Goal: Register for event/course

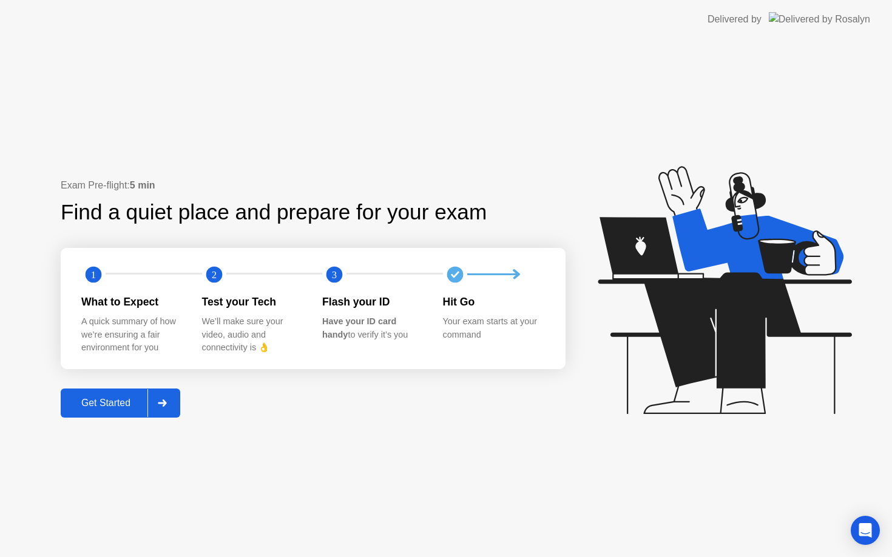
click at [101, 400] on div "Get Started" at bounding box center [105, 403] width 83 height 11
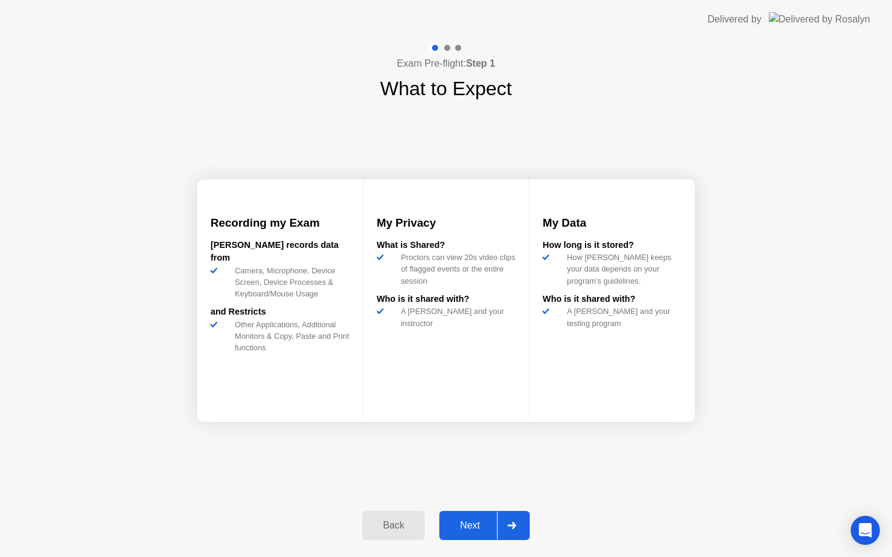
click at [510, 526] on icon at bounding box center [511, 525] width 9 height 7
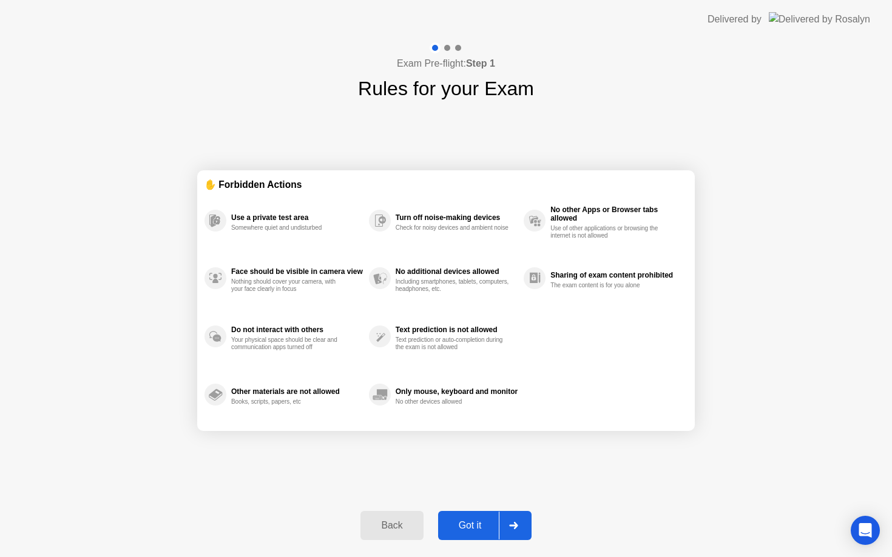
click at [510, 526] on icon at bounding box center [513, 525] width 9 height 7
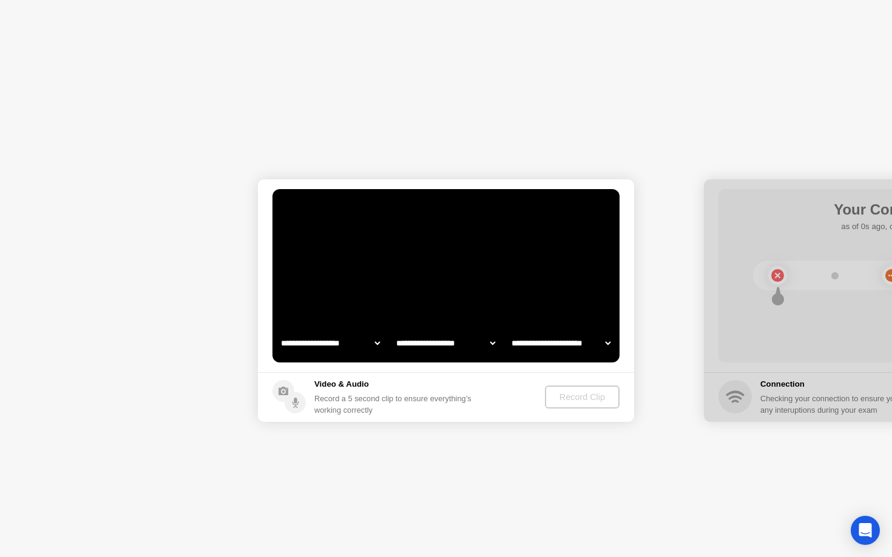
select select "**********"
select select "*******"
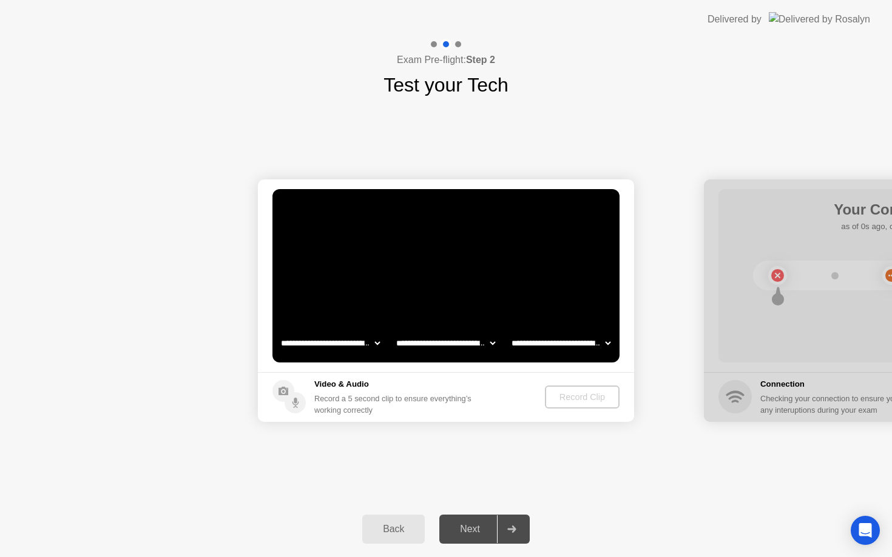
click at [516, 529] on icon at bounding box center [511, 529] width 8 height 7
click at [585, 397] on div "Record Clip" at bounding box center [582, 397] width 65 height 10
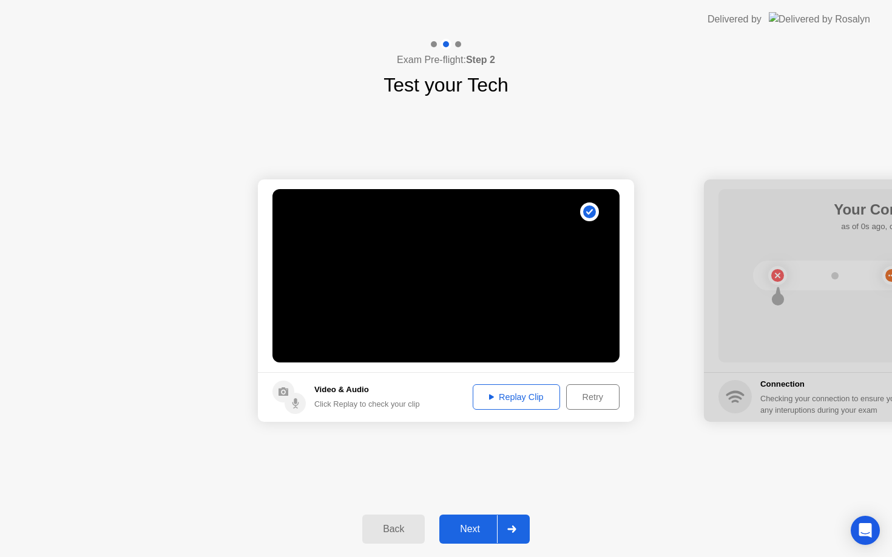
click at [477, 525] on div "Next" at bounding box center [470, 529] width 54 height 11
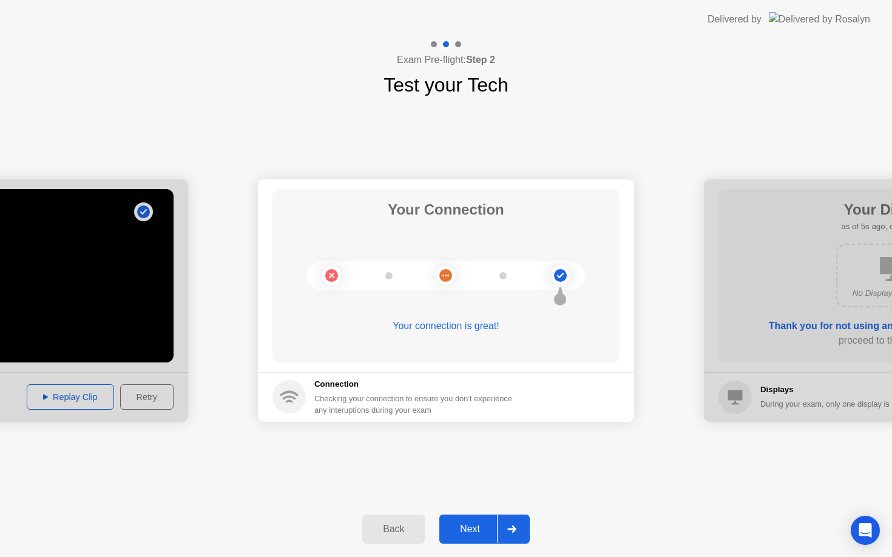
click at [463, 516] on button "Next" at bounding box center [484, 529] width 90 height 29
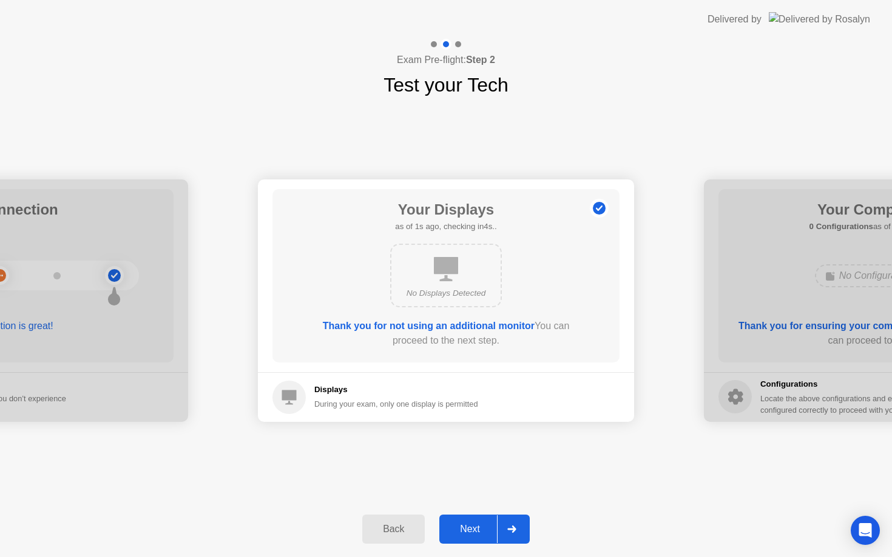
click at [468, 532] on div "Next" at bounding box center [470, 529] width 54 height 11
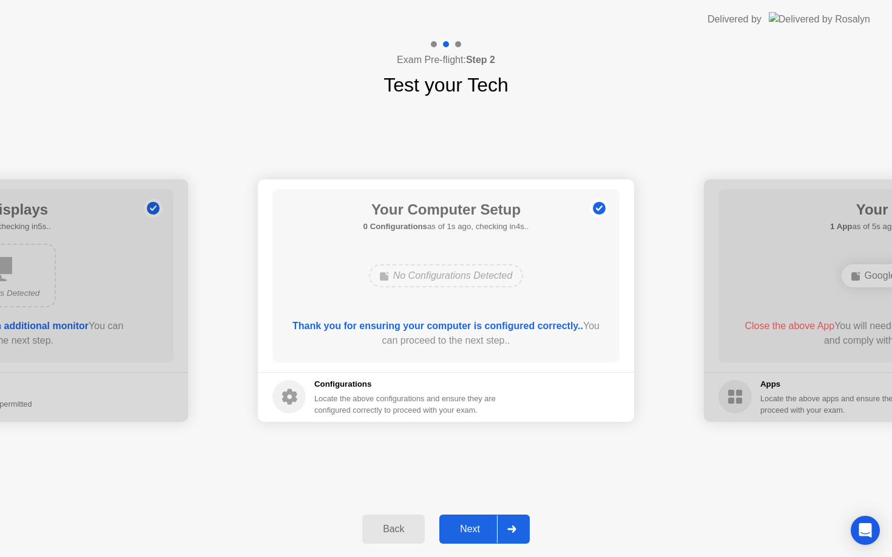
click at [468, 532] on div "Next" at bounding box center [470, 529] width 54 height 11
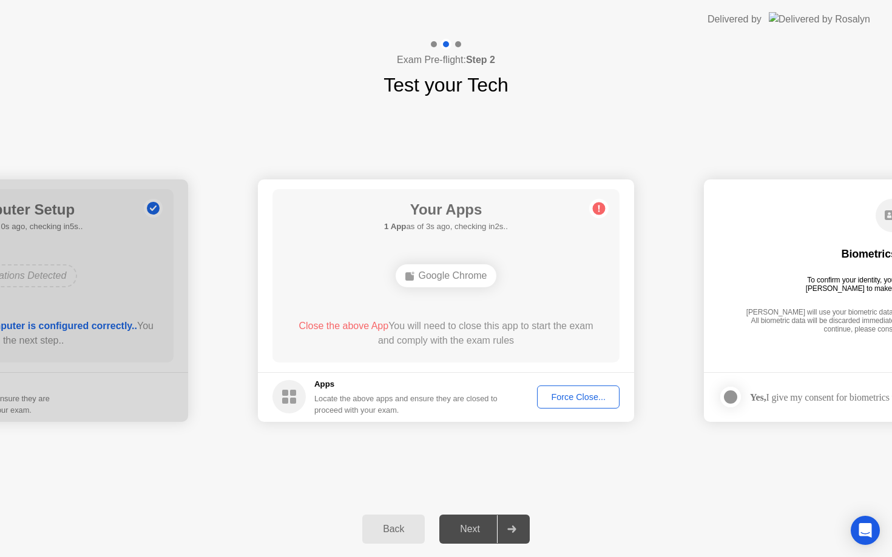
click at [571, 393] on div "Force Close..." at bounding box center [578, 397] width 74 height 10
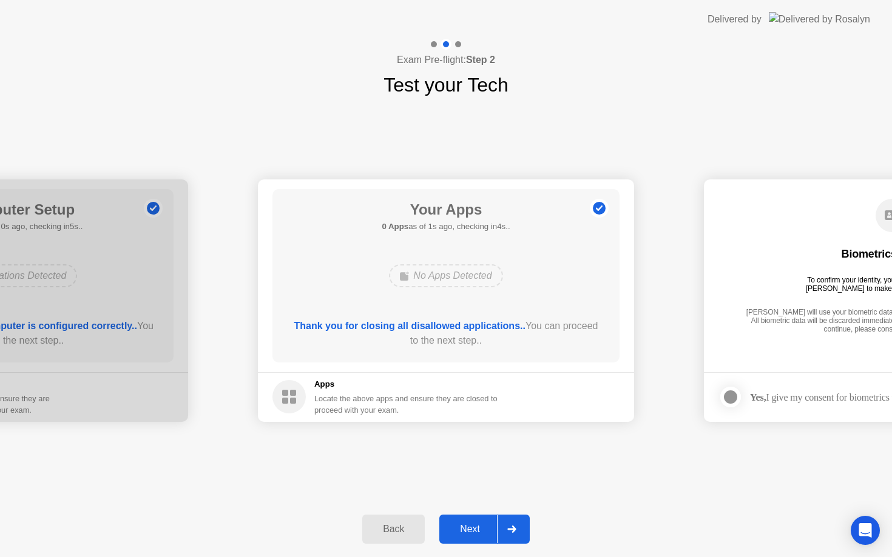
click at [461, 531] on div "Next" at bounding box center [470, 529] width 54 height 11
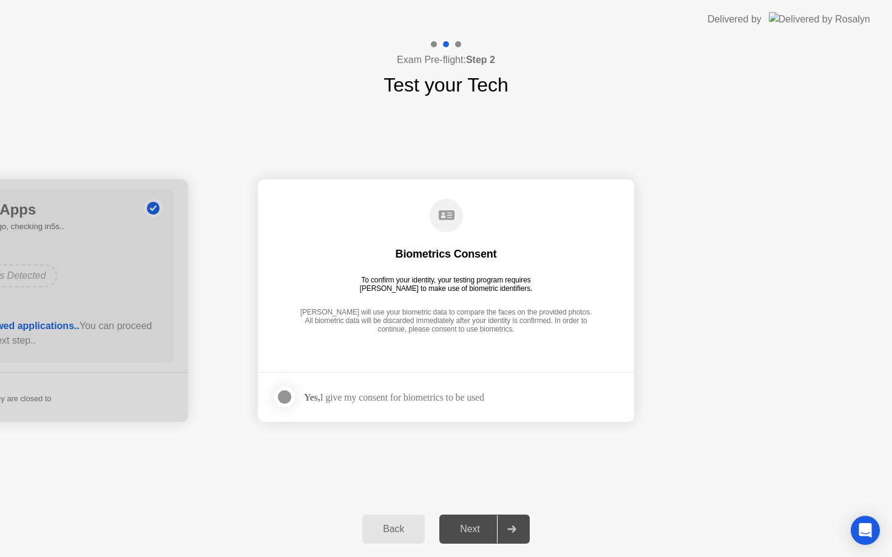
click at [461, 531] on div "Next" at bounding box center [470, 529] width 54 height 11
click at [289, 397] on div at bounding box center [284, 397] width 15 height 15
click at [464, 524] on div "Next" at bounding box center [470, 529] width 54 height 11
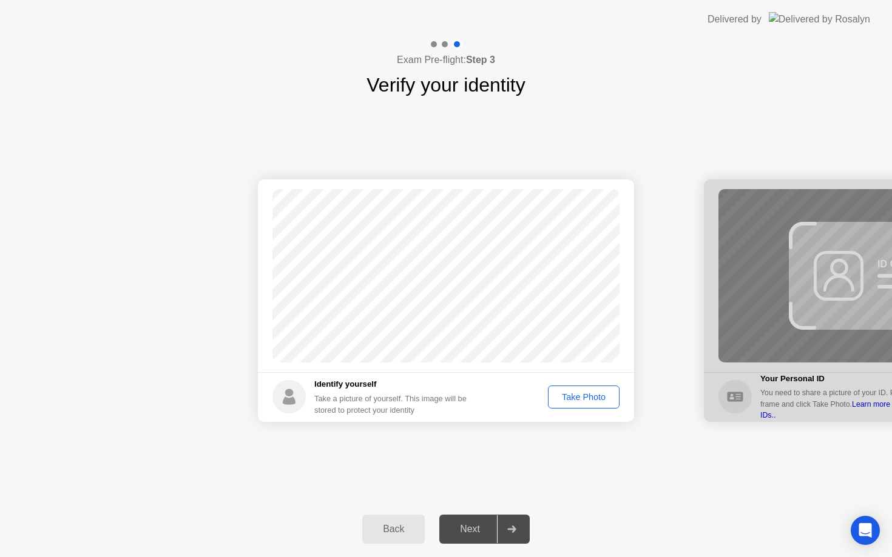
click at [581, 392] on div "Take Photo" at bounding box center [583, 397] width 63 height 10
click at [462, 524] on div "Next" at bounding box center [470, 529] width 54 height 11
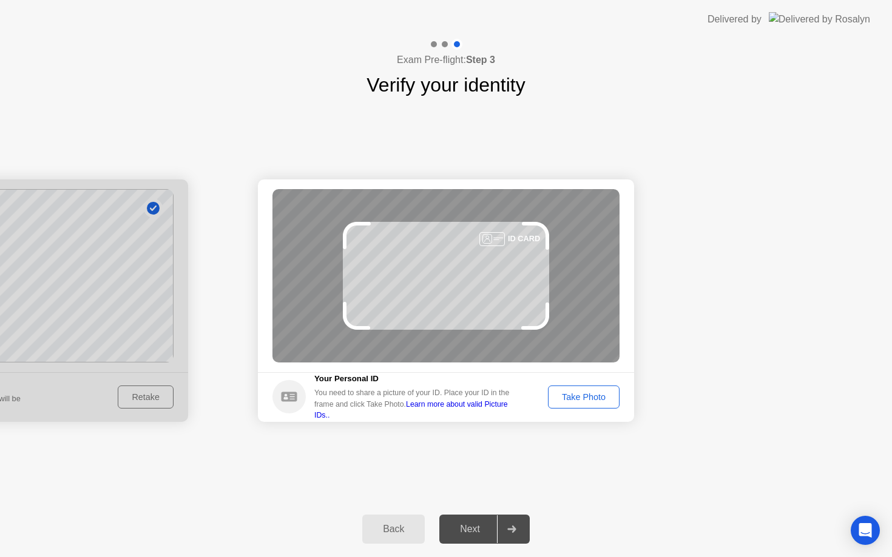
click at [577, 395] on div "Take Photo" at bounding box center [583, 397] width 63 height 10
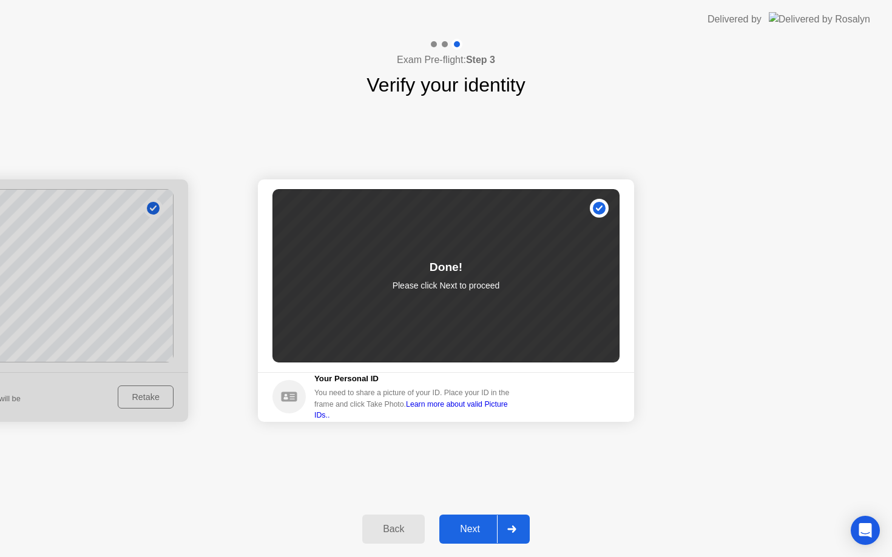
click at [449, 537] on button "Next" at bounding box center [484, 529] width 90 height 29
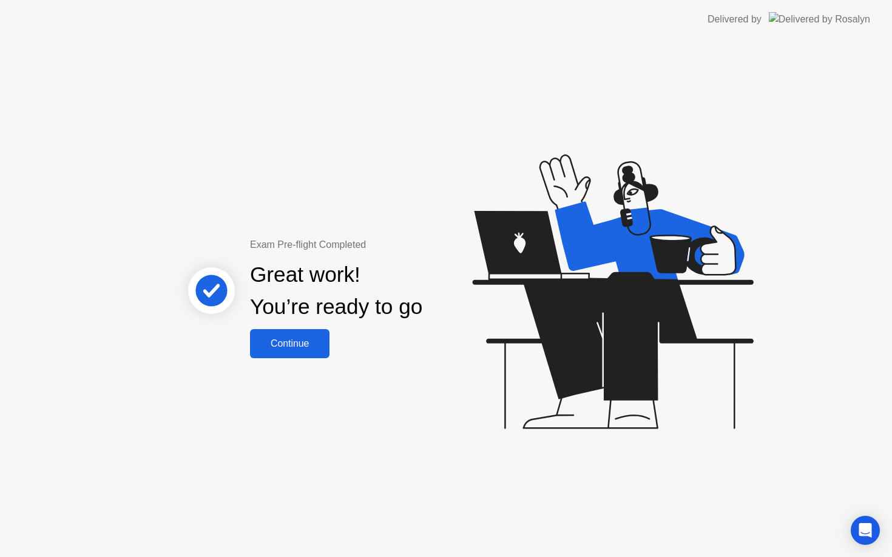
click at [277, 354] on button "Continue" at bounding box center [289, 343] width 79 height 29
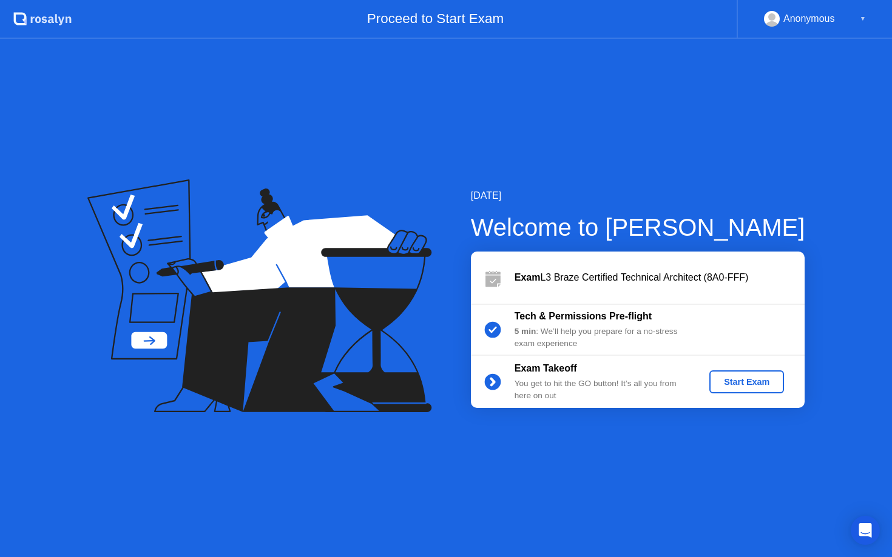
click at [743, 383] on div "Start Exam" at bounding box center [746, 382] width 65 height 10
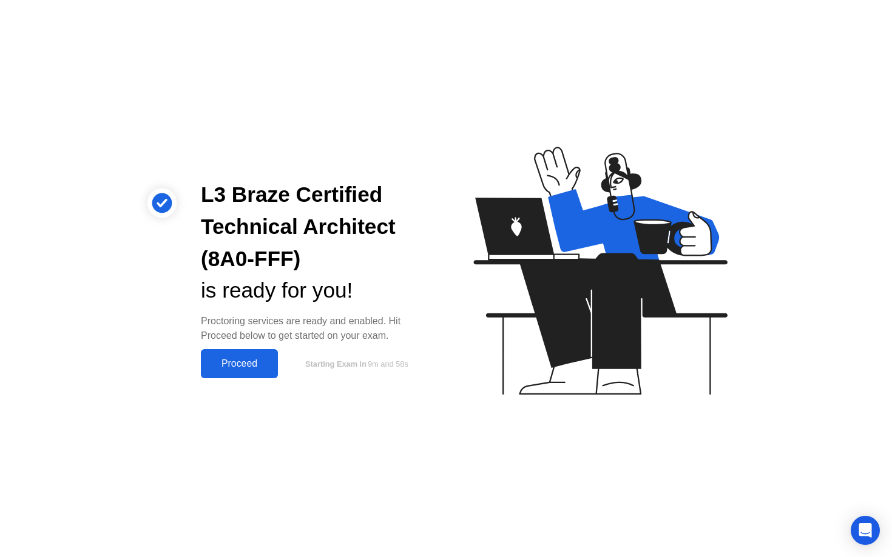
click at [217, 364] on div "Proceed" at bounding box center [239, 363] width 70 height 11
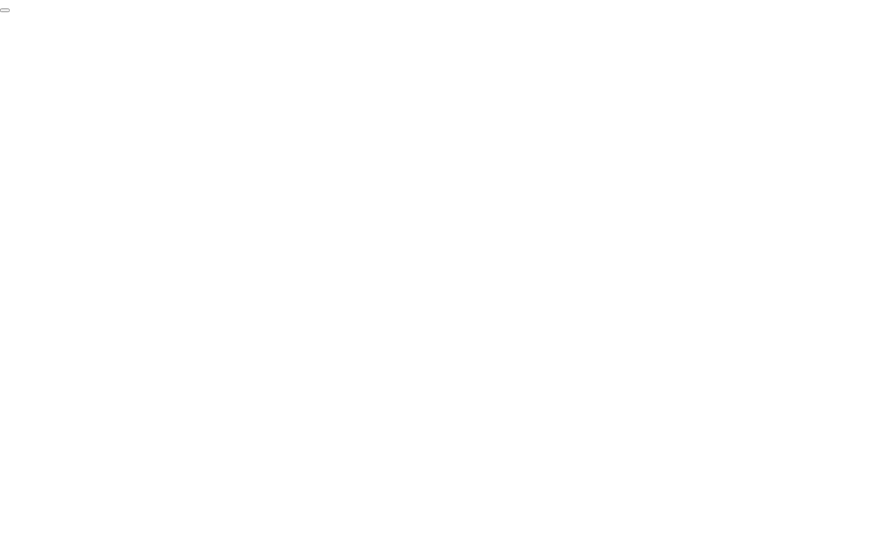
click at [10, 12] on button "End Proctoring Session" at bounding box center [5, 10] width 10 height 4
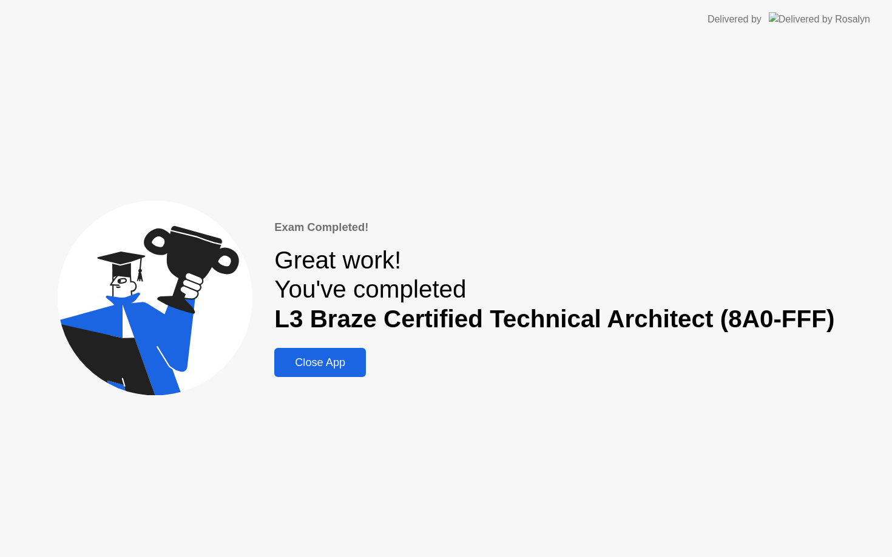
click at [351, 364] on div "Close App" at bounding box center [320, 363] width 84 height 13
